Goal: Task Accomplishment & Management: Complete application form

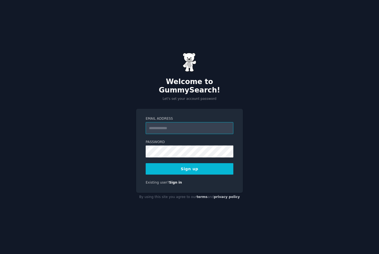
click at [171, 126] on input "Email Address" at bounding box center [190, 128] width 88 height 12
type input "**********"
click at [195, 167] on button "Sign up" at bounding box center [190, 168] width 88 height 11
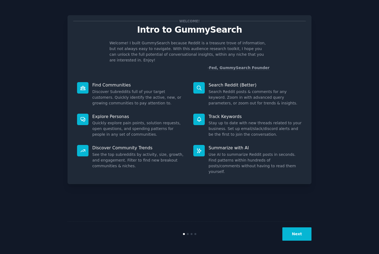
click at [290, 231] on button "Next" at bounding box center [296, 234] width 29 height 13
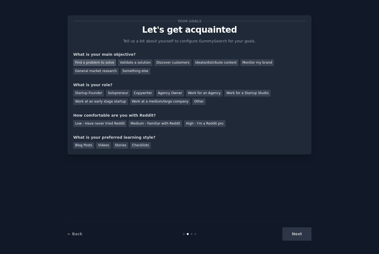
click at [98, 65] on div "Find a problem to solve" at bounding box center [94, 62] width 43 height 7
click at [206, 73] on div "Find a problem to solve Validate a solution Discover customers Ideate/distribut…" at bounding box center [189, 65] width 233 height 17
click at [81, 95] on div "Startup Founder" at bounding box center [88, 93] width 31 height 7
click at [112, 93] on div "Solopreneur" at bounding box center [118, 93] width 24 height 7
click at [145, 127] on div "Your goals Let's get acquainted Tell us a bit about yourself to configure Gummy…" at bounding box center [189, 85] width 233 height 128
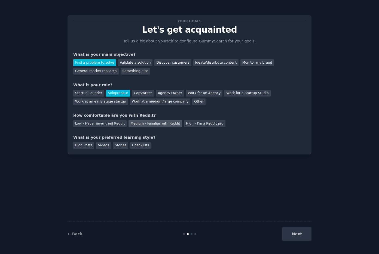
click at [144, 125] on div "Medium - Familiar with Reddit" at bounding box center [155, 123] width 53 height 7
click at [111, 146] on div "Blog Posts Videos Stories Checklists" at bounding box center [189, 145] width 233 height 9
click at [103, 146] on div "Videos" at bounding box center [103, 145] width 15 height 7
click at [297, 240] on button "Next" at bounding box center [296, 234] width 29 height 13
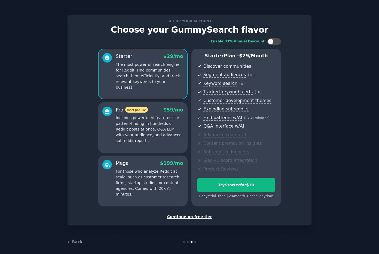
click at [189, 216] on div "Continue on free tier" at bounding box center [189, 217] width 233 height 6
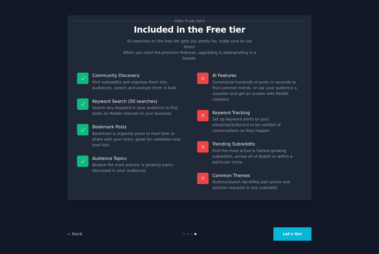
click at [285, 232] on button "Let's Go!" at bounding box center [292, 234] width 38 height 13
